Goal: Information Seeking & Learning: Understand process/instructions

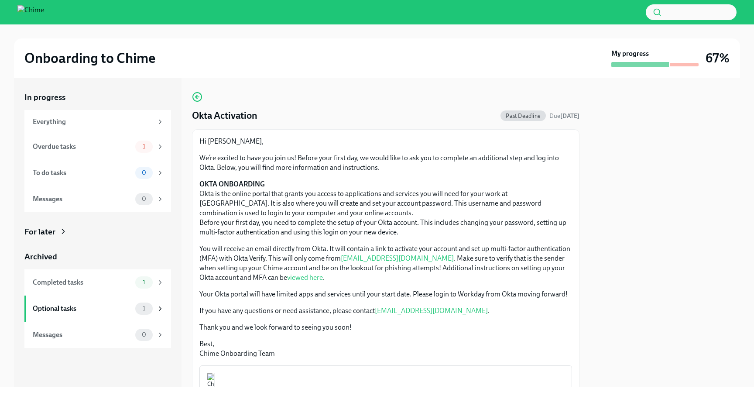
click at [44, 14] on img at bounding box center [30, 12] width 27 height 14
click at [58, 148] on div "Overdue tasks" at bounding box center [82, 147] width 99 height 10
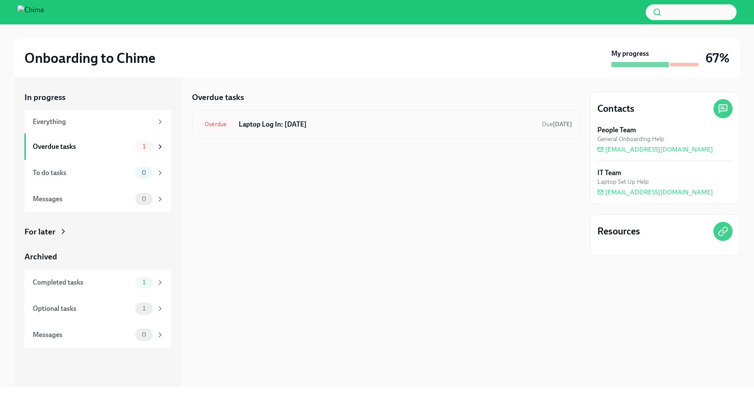
click at [284, 127] on h6 "Laptop Log In: [DATE]" at bounding box center [387, 124] width 296 height 10
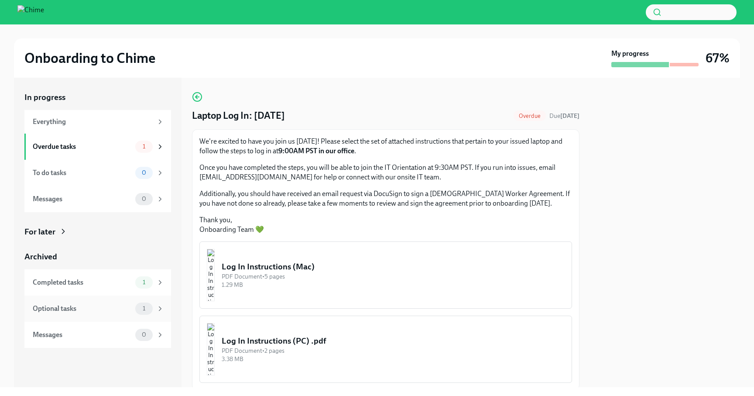
click at [128, 306] on div "Optional tasks" at bounding box center [82, 309] width 99 height 10
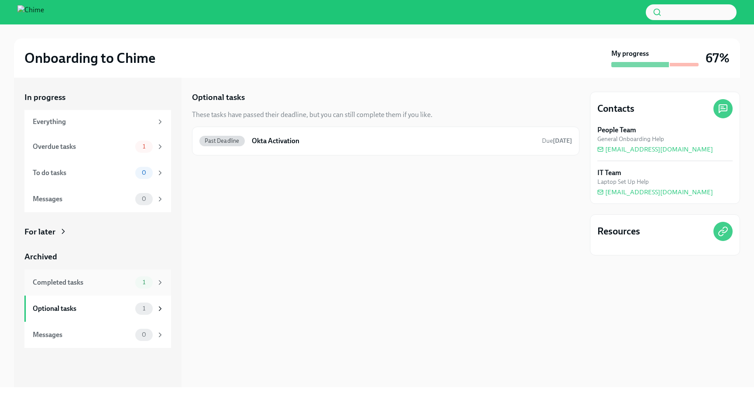
click at [132, 285] on div "Completed tasks 1" at bounding box center [98, 282] width 131 height 12
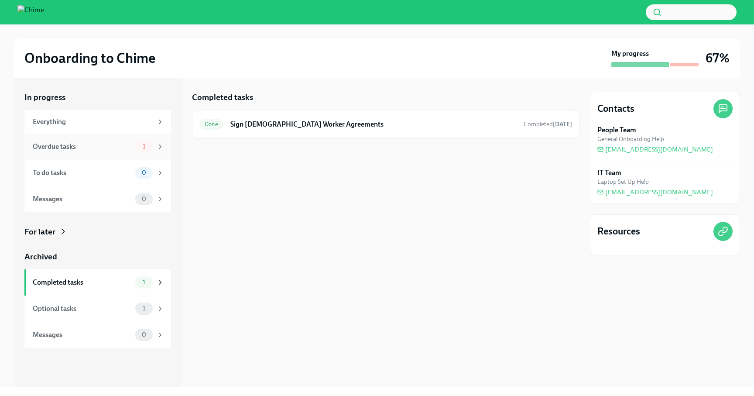
click at [117, 142] on div "Overdue tasks" at bounding box center [82, 147] width 99 height 10
click at [278, 120] on h6 "Laptop Log In: [DATE]" at bounding box center [387, 124] width 296 height 10
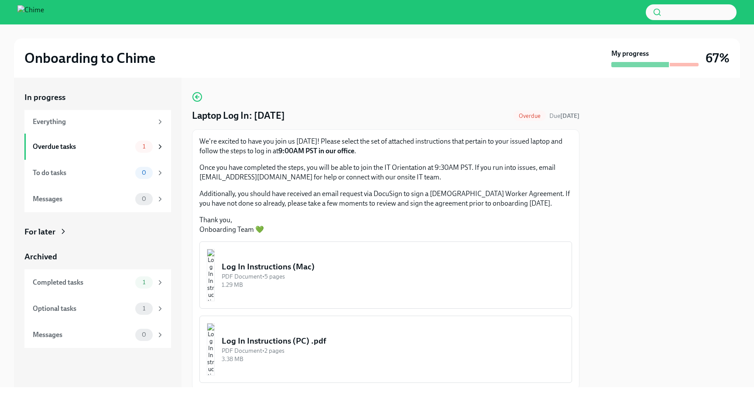
click at [215, 283] on img "button" at bounding box center [211, 275] width 8 height 52
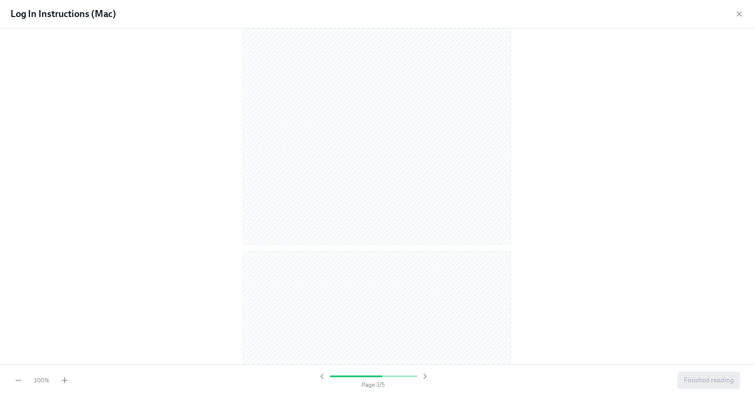
scroll to position [1438, 0]
click at [703, 379] on span "Finished reading" at bounding box center [708, 379] width 50 height 9
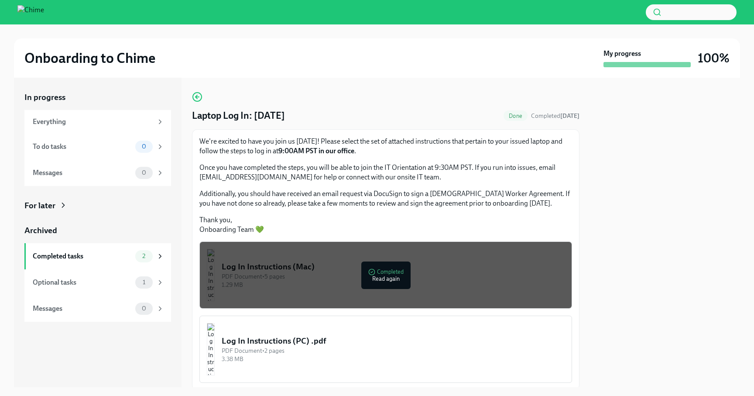
scroll to position [18, 0]
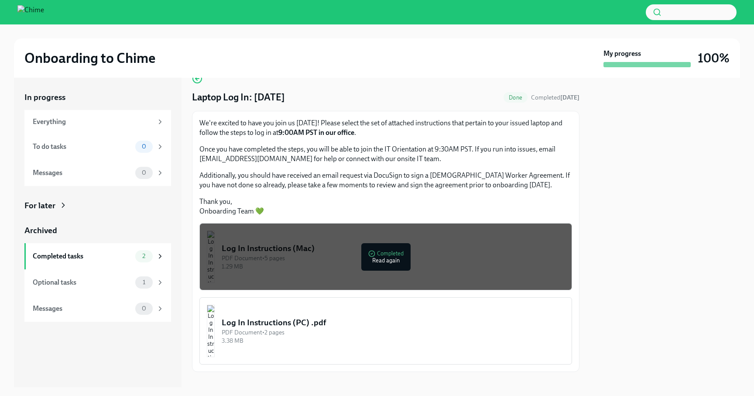
click at [313, 354] on button "Log In Instructions (PC) .pdf PDF Document • 2 pages 3.38 MB" at bounding box center [385, 330] width 372 height 67
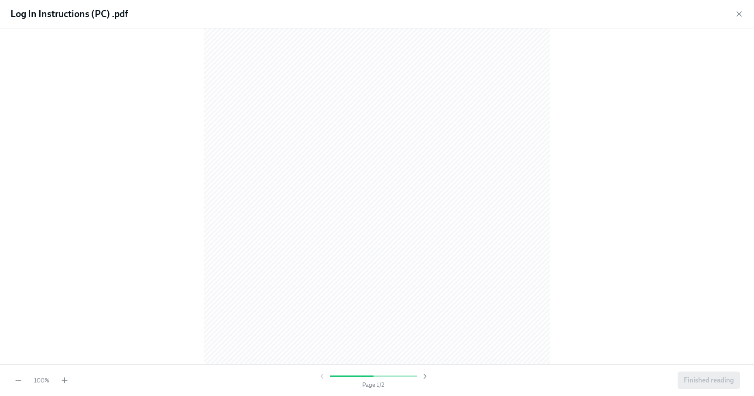
scroll to position [755, 0]
click at [699, 368] on div "100 % Page 2 / 2 Finished reading" at bounding box center [377, 380] width 754 height 32
click at [699, 382] on span "Finished reading" at bounding box center [708, 379] width 50 height 9
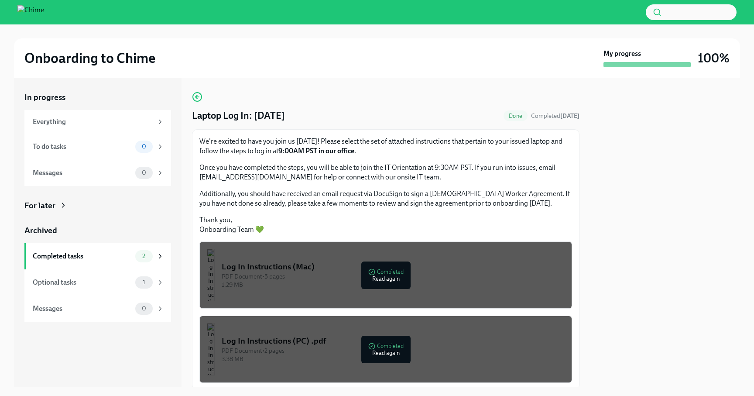
click at [44, 12] on img at bounding box center [30, 12] width 27 height 14
